Goal: Task Accomplishment & Management: Use online tool/utility

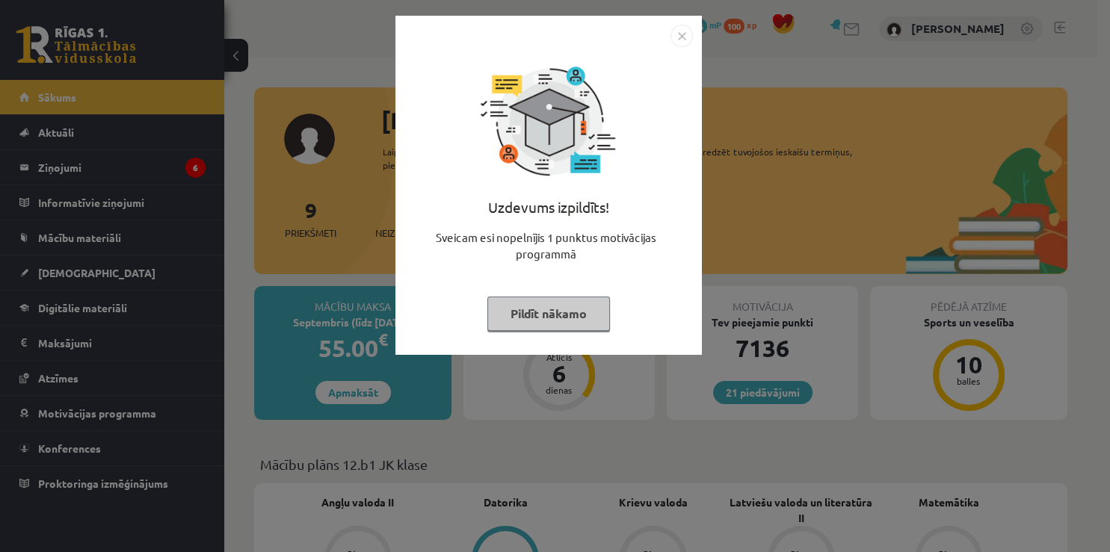
click at [686, 37] on img "Close" at bounding box center [681, 36] width 22 height 22
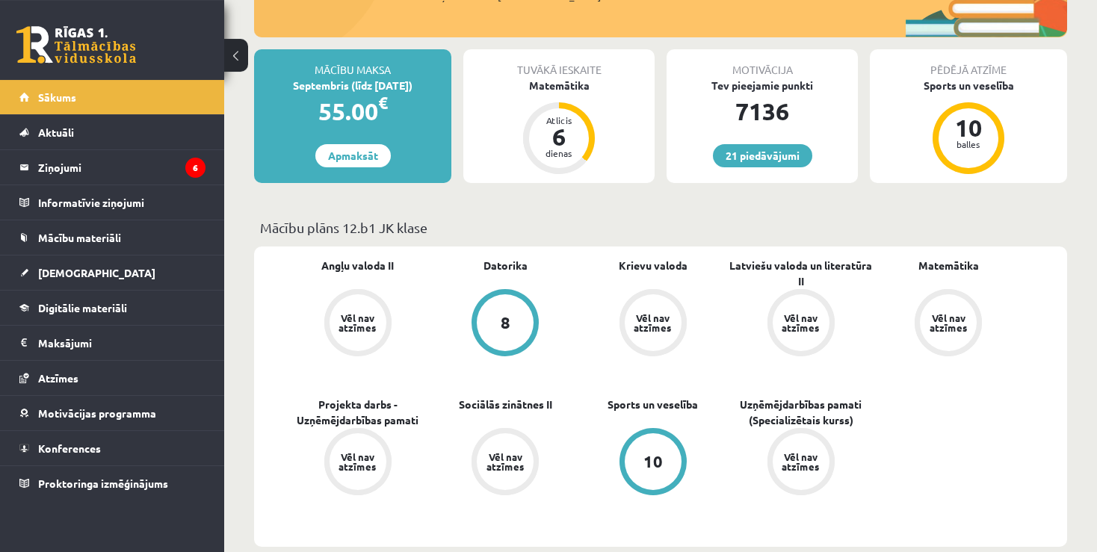
scroll to position [236, 0]
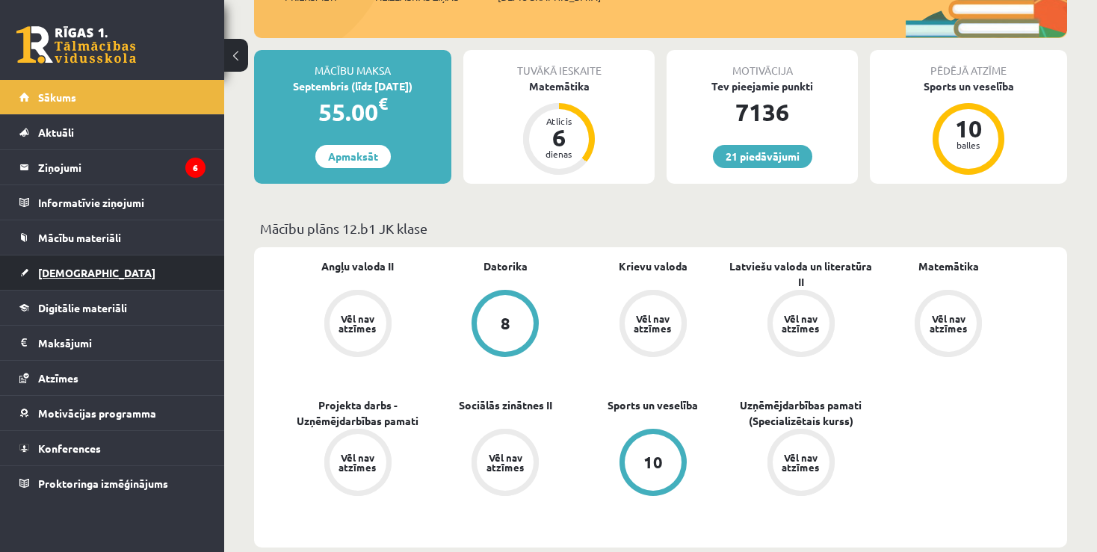
click at [64, 275] on span "[DEMOGRAPHIC_DATA]" at bounding box center [96, 272] width 117 height 13
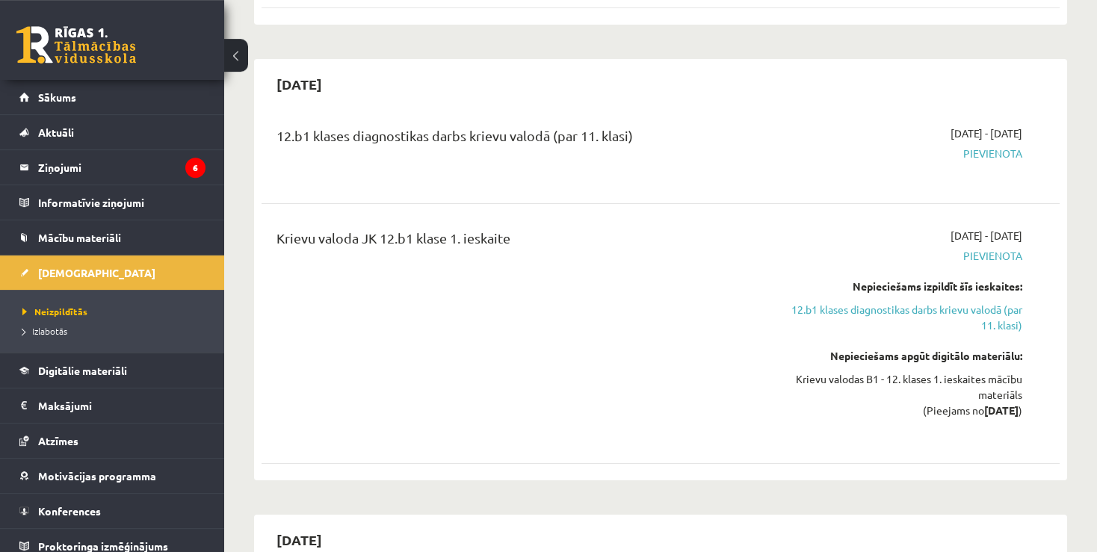
scroll to position [1499, 0]
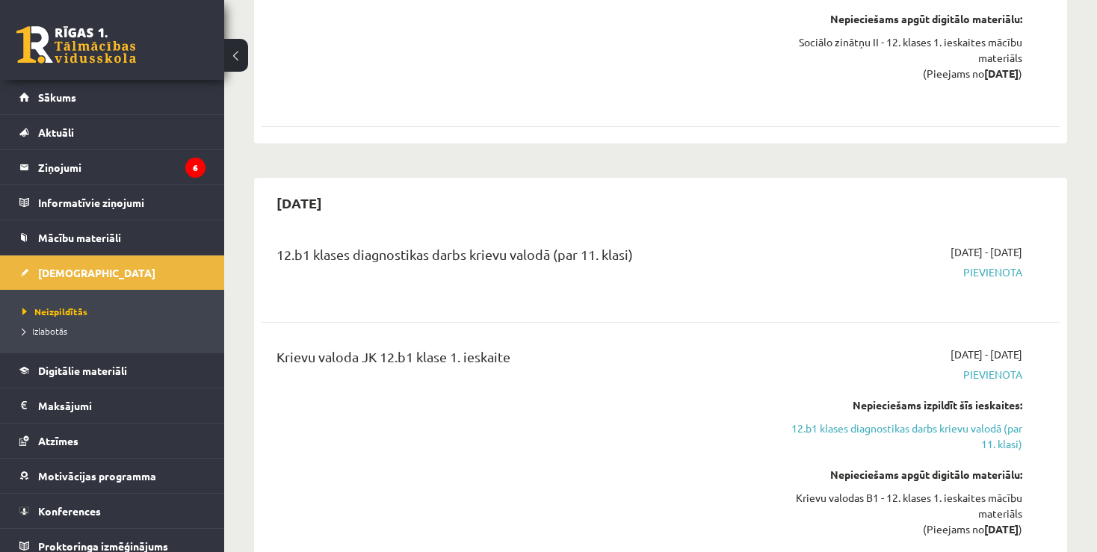
click at [993, 265] on span "Pievienota" at bounding box center [905, 273] width 234 height 16
click at [918, 421] on link "12.b1 klases diagnostikas darbs krievu valodā (par 11. klasi)" at bounding box center [905, 436] width 234 height 31
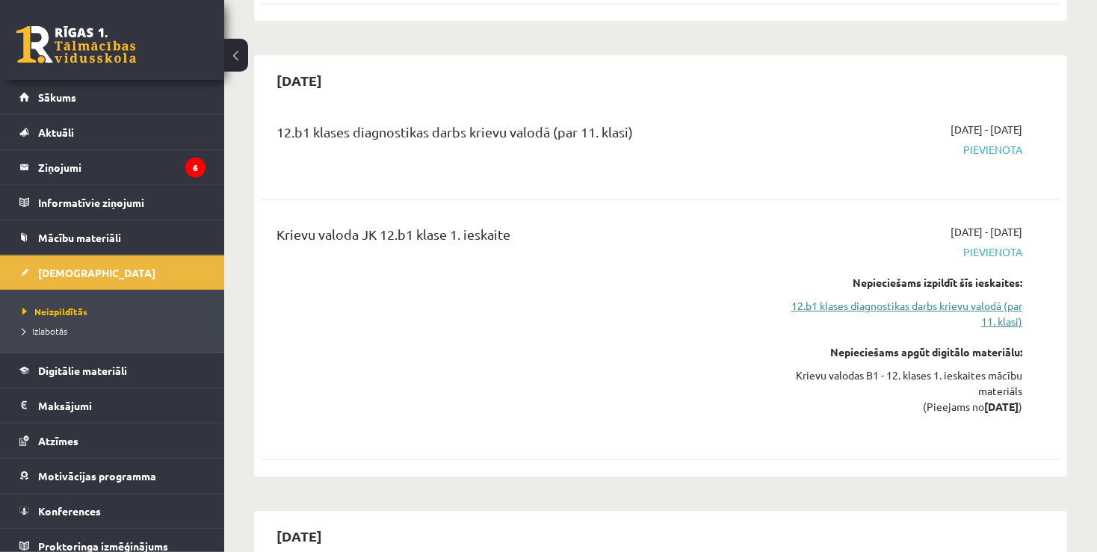
click at [955, 298] on link "12.b1 klases diagnostikas darbs krievu valodā (par 11. klasi)" at bounding box center [905, 313] width 234 height 31
click at [961, 298] on link "12.b1 klases diagnostikas darbs krievu valodā (par 11. klasi)" at bounding box center [905, 313] width 234 height 31
click at [971, 298] on link "12.b1 klases diagnostikas darbs krievu valodā (par 11. klasi)" at bounding box center [905, 313] width 234 height 31
click at [842, 298] on link "12.b1 klases diagnostikas darbs krievu valodā (par 11. klasi)" at bounding box center [905, 313] width 234 height 31
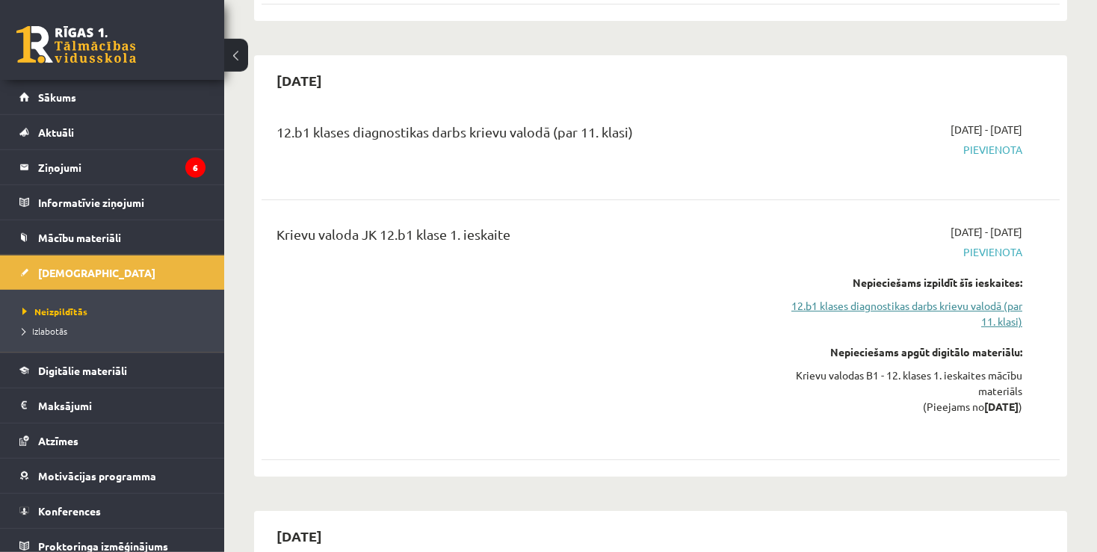
click at [842, 298] on link "12.b1 klases diagnostikas darbs krievu valodā (par 11. klasi)" at bounding box center [905, 313] width 234 height 31
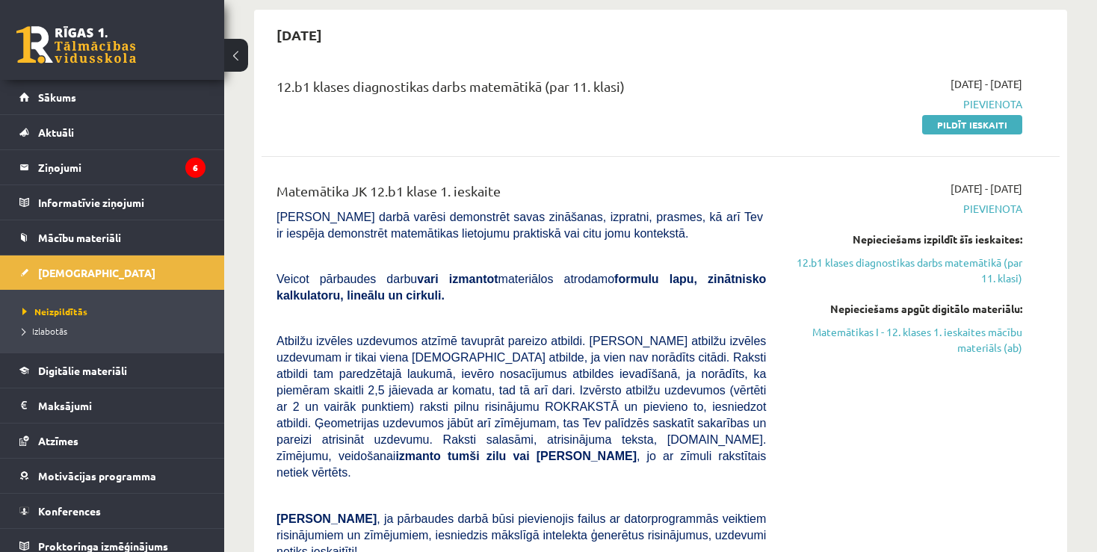
scroll to position [123, 0]
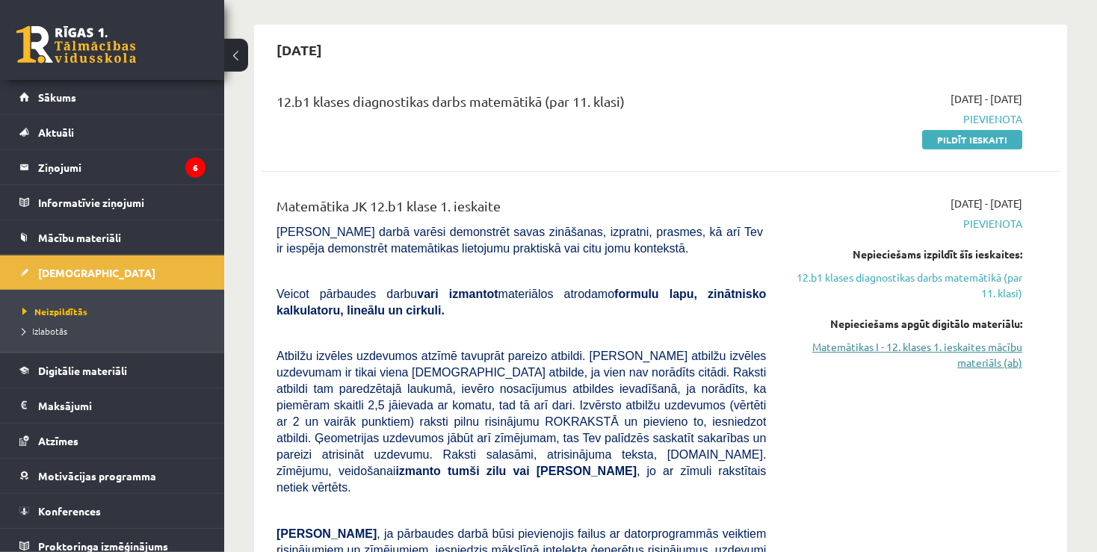
click at [985, 346] on link "Matemātikas I - 12. klases 1. ieskaites mācību materiāls (ab)" at bounding box center [905, 354] width 234 height 31
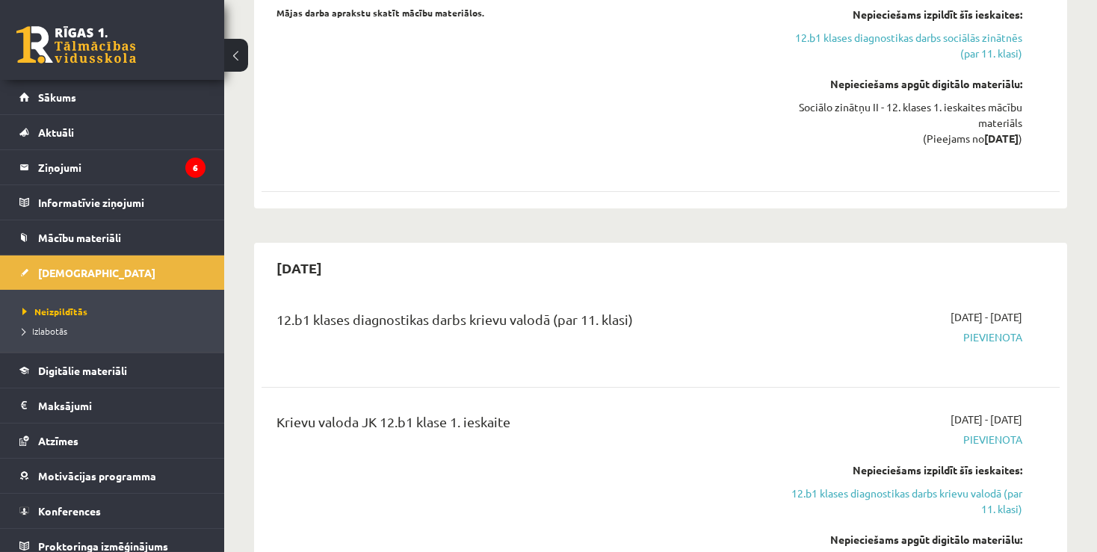
scroll to position [1464, 0]
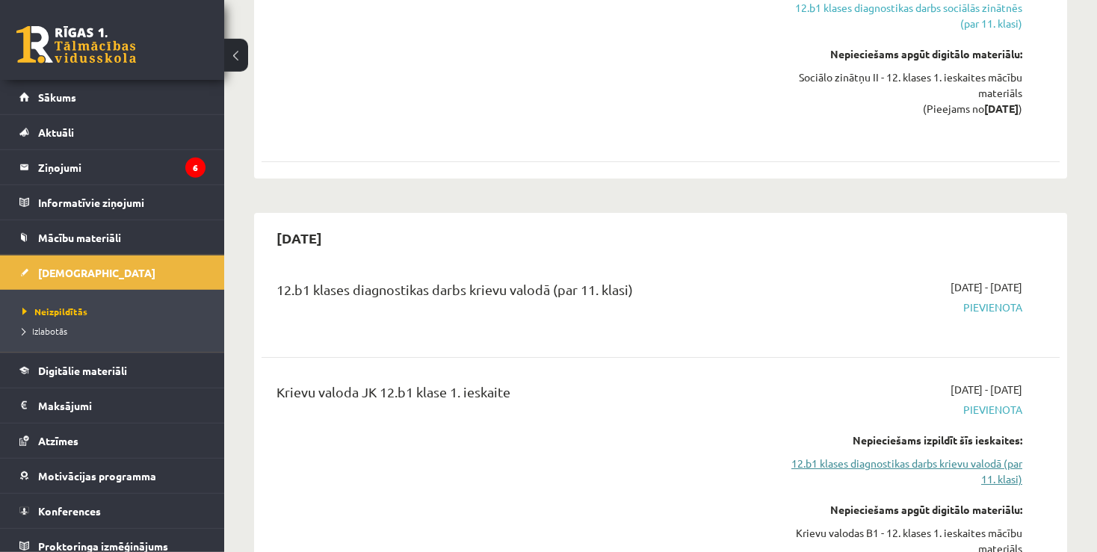
click at [969, 456] on link "12.b1 klases diagnostikas darbs krievu valodā (par 11. klasi)" at bounding box center [905, 471] width 234 height 31
